Goal: Information Seeking & Learning: Learn about a topic

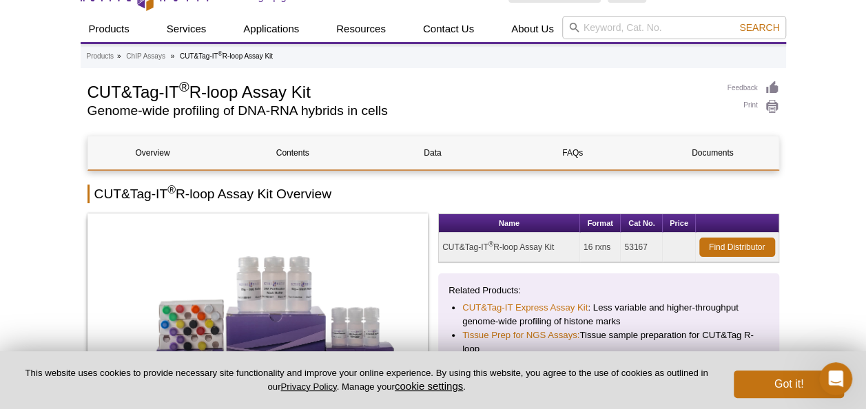
scroll to position [28, 0]
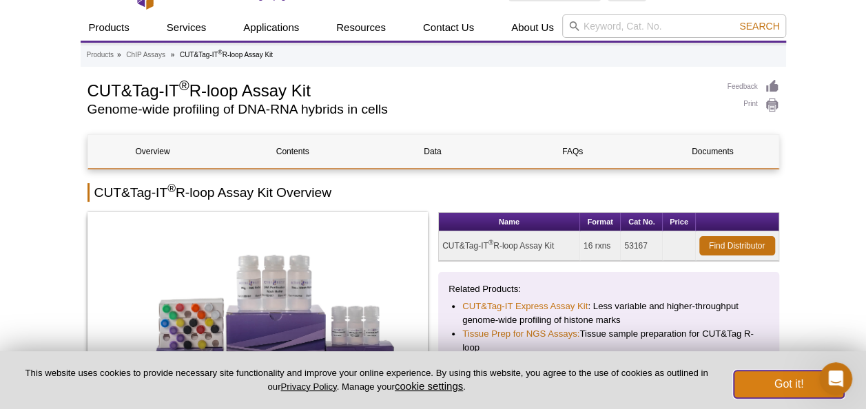
click at [792, 386] on button "Got it!" at bounding box center [788, 384] width 110 height 28
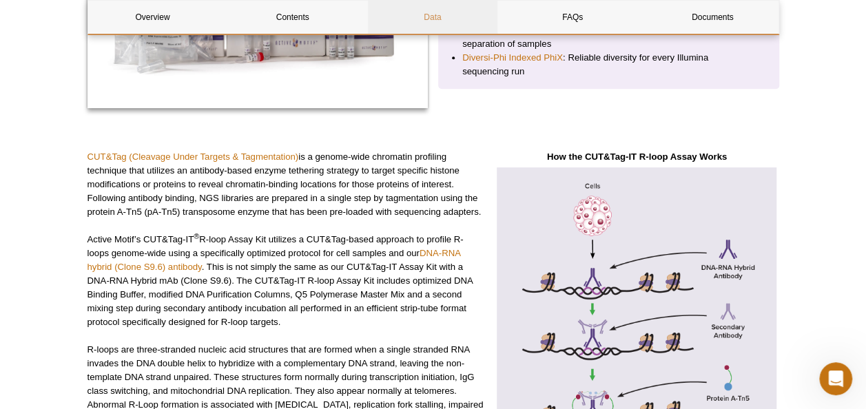
scroll to position [386, 0]
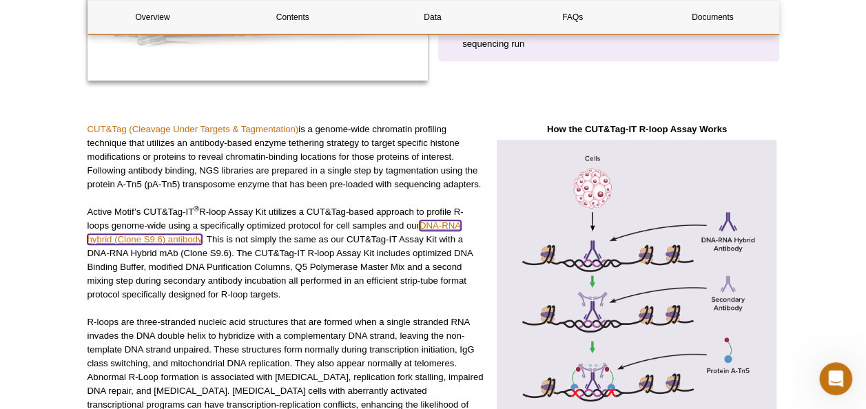
click at [168, 236] on link "DNA-RNA hybrid (Clone S9.6) antibody" at bounding box center [273, 232] width 373 height 24
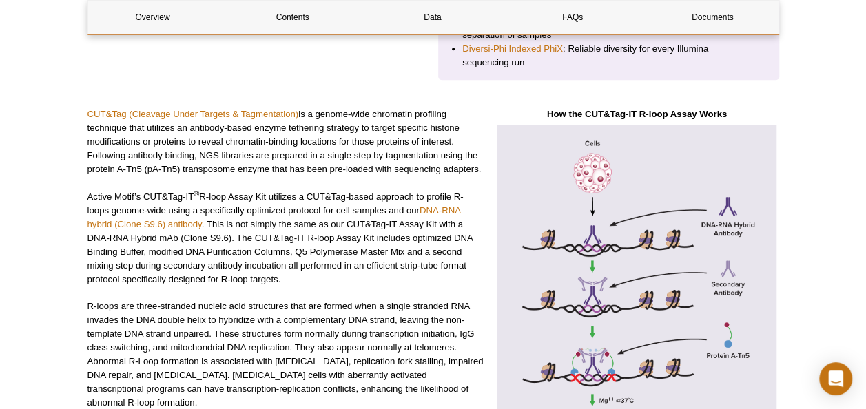
scroll to position [365, 0]
